Goal: Browse casually

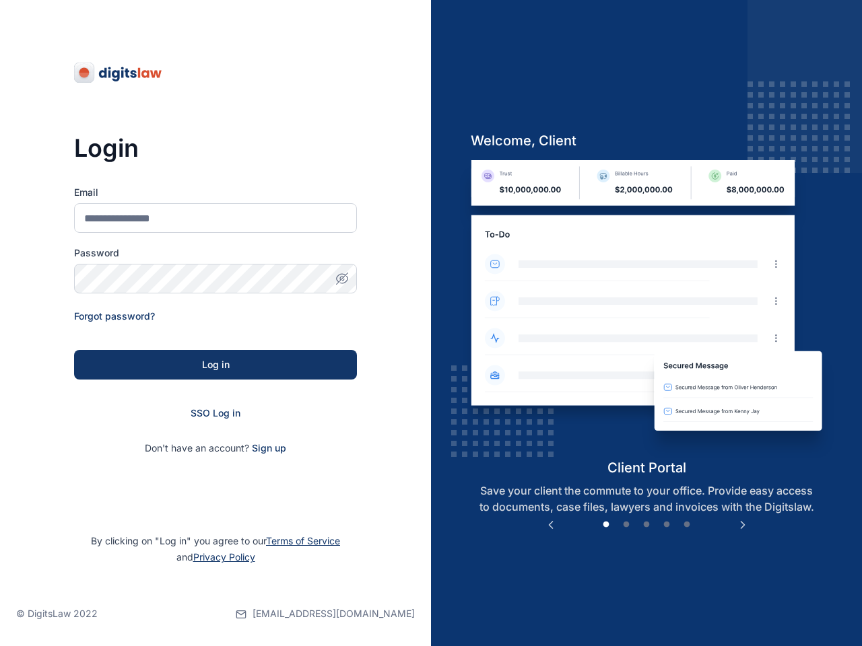
click at [431, 323] on div "Previous Client List client management Skip the traffic and afternoon client-br…" at bounding box center [646, 323] width 431 height 646
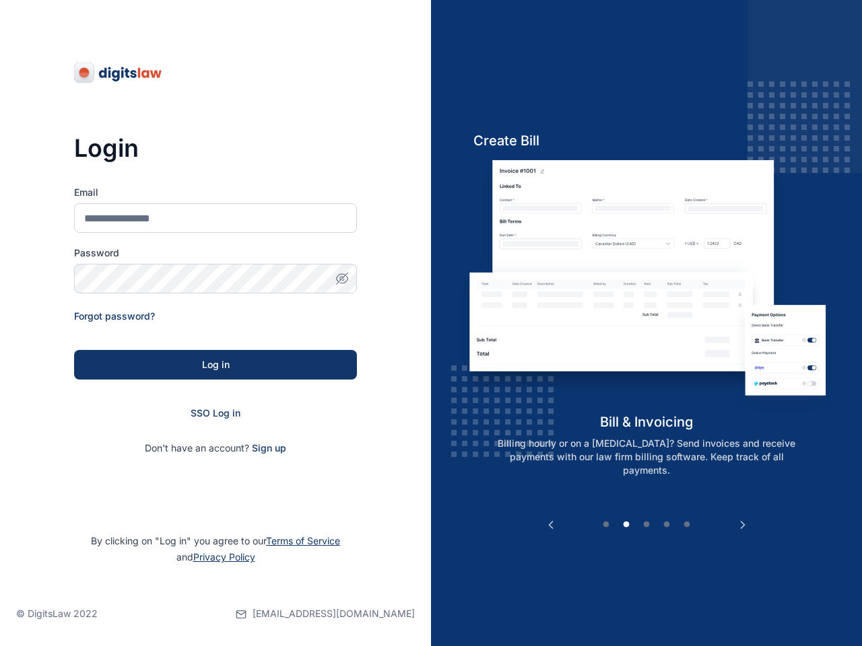
click at [342, 279] on icon "button" at bounding box center [341, 278] width 3 height 3
click at [551, 525] on button "Previous" at bounding box center [550, 524] width 13 height 13
click at [646, 309] on img at bounding box center [647, 286] width 374 height 253
click at [743, 525] on button "Next" at bounding box center [742, 524] width 13 height 13
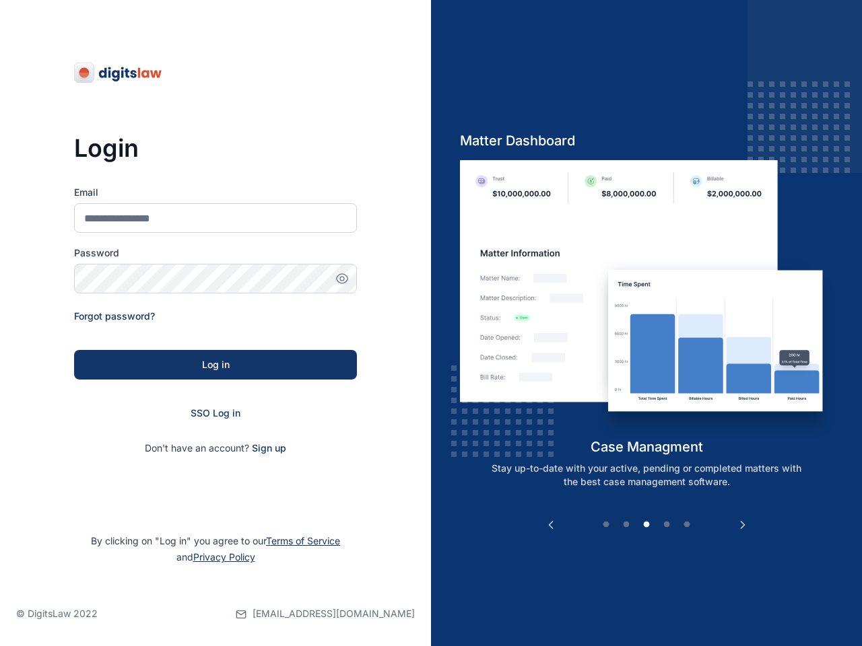
click at [606, 525] on button "1" at bounding box center [605, 524] width 13 height 13
click at [626, 525] on button "2" at bounding box center [625, 524] width 13 height 13
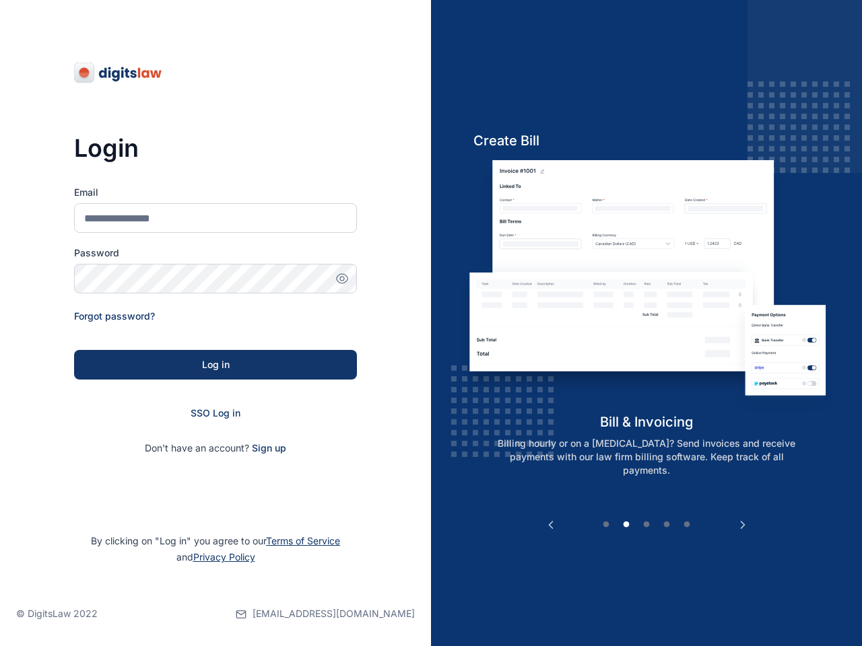
click at [646, 525] on button "3" at bounding box center [646, 524] width 13 height 13
click at [667, 525] on button "4" at bounding box center [666, 524] width 13 height 13
click at [687, 525] on button "5" at bounding box center [686, 524] width 13 height 13
